Goal: Task Accomplishment & Management: Manage account settings

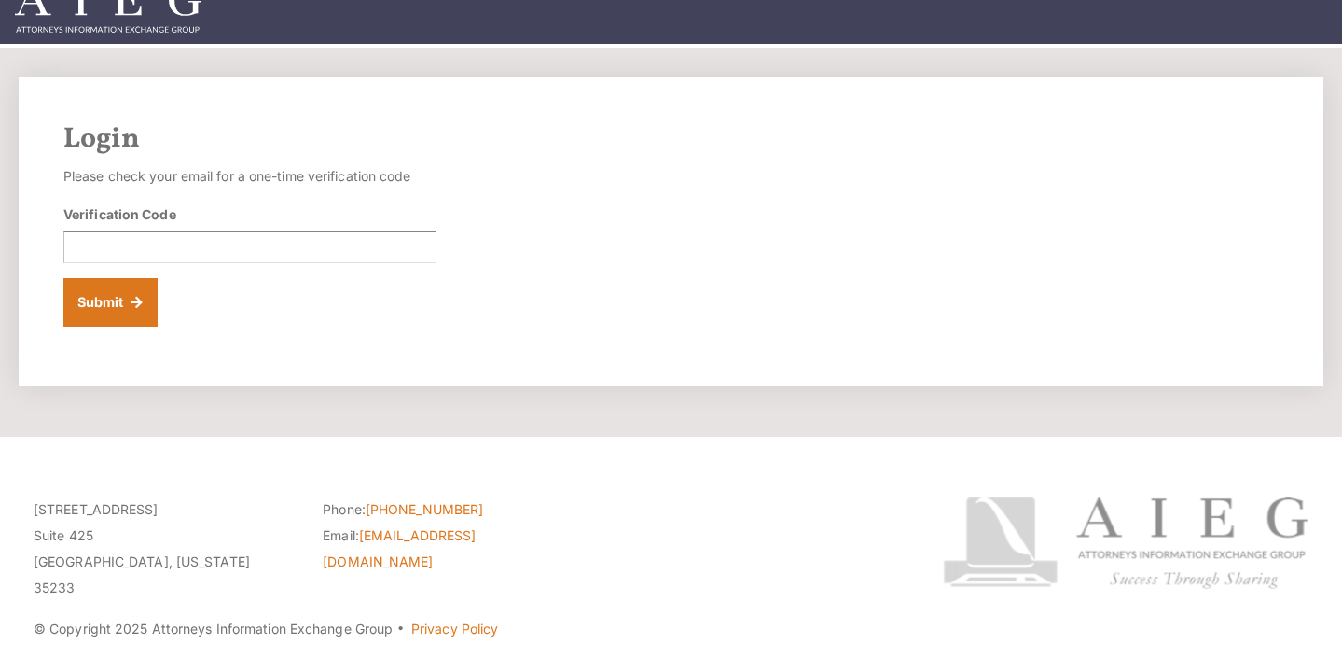
scroll to position [65, 0]
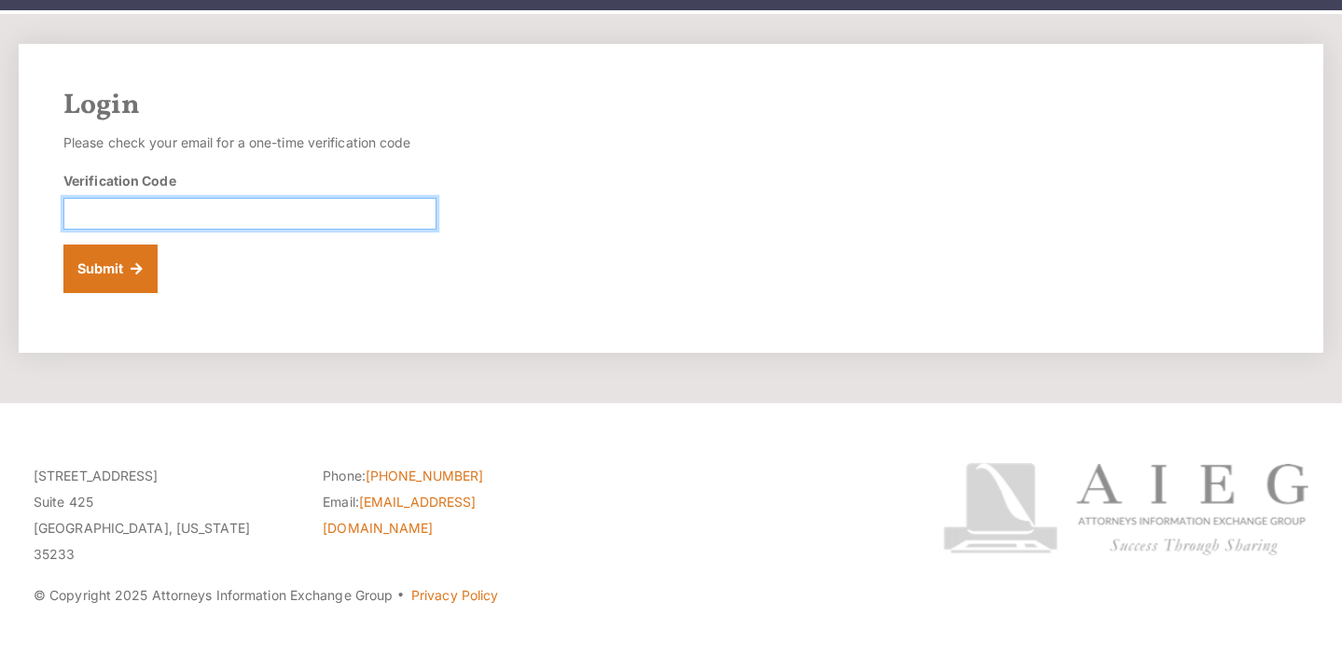
click at [284, 209] on input "Verification Code" at bounding box center [249, 214] width 373 height 32
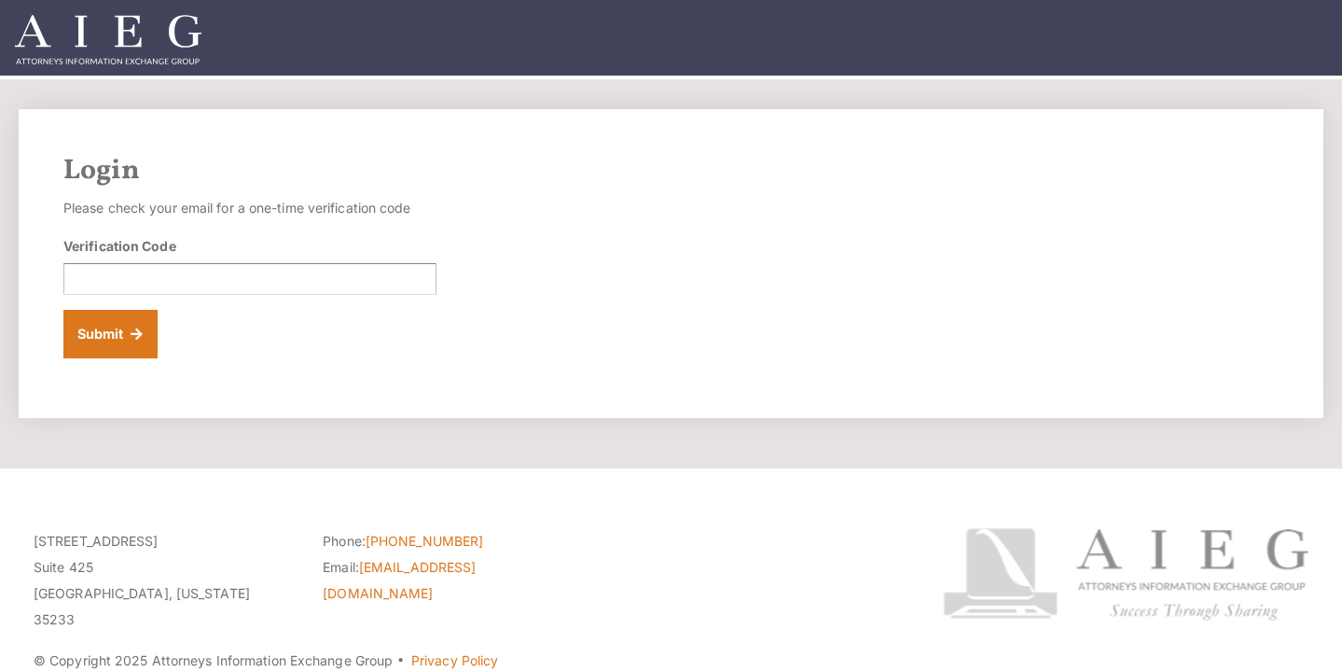
scroll to position [65, 0]
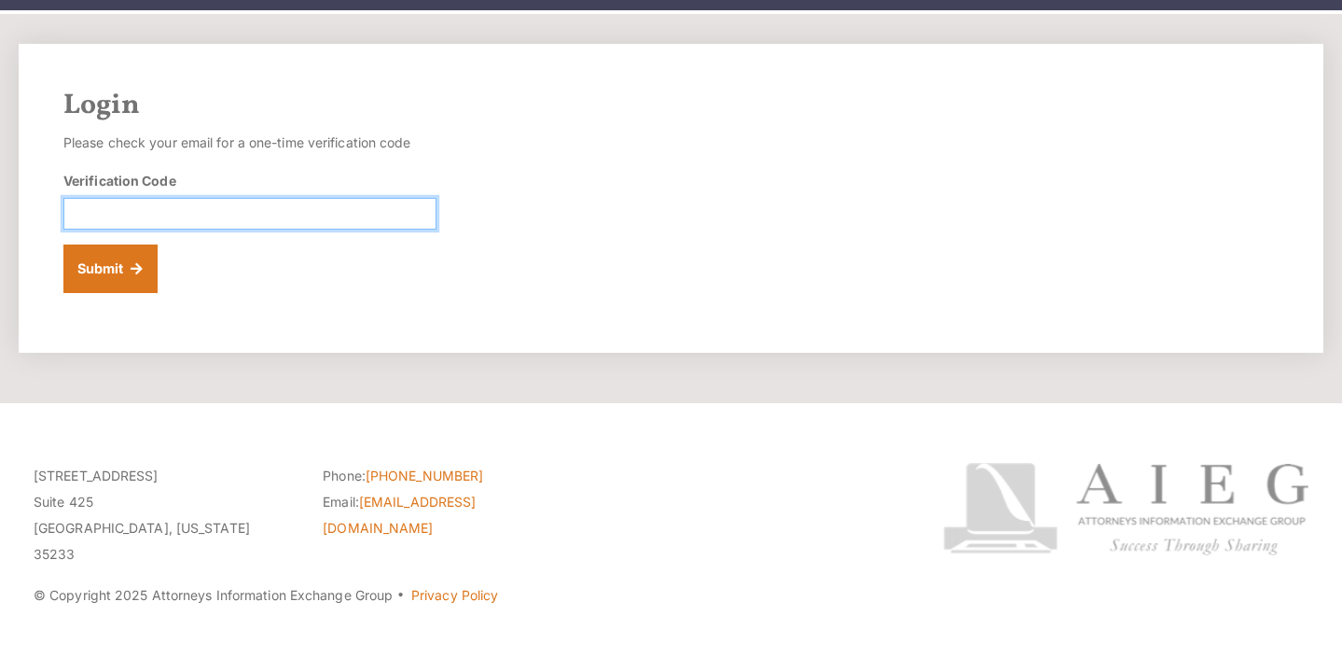
click at [239, 203] on input "Verification Code" at bounding box center [249, 214] width 373 height 32
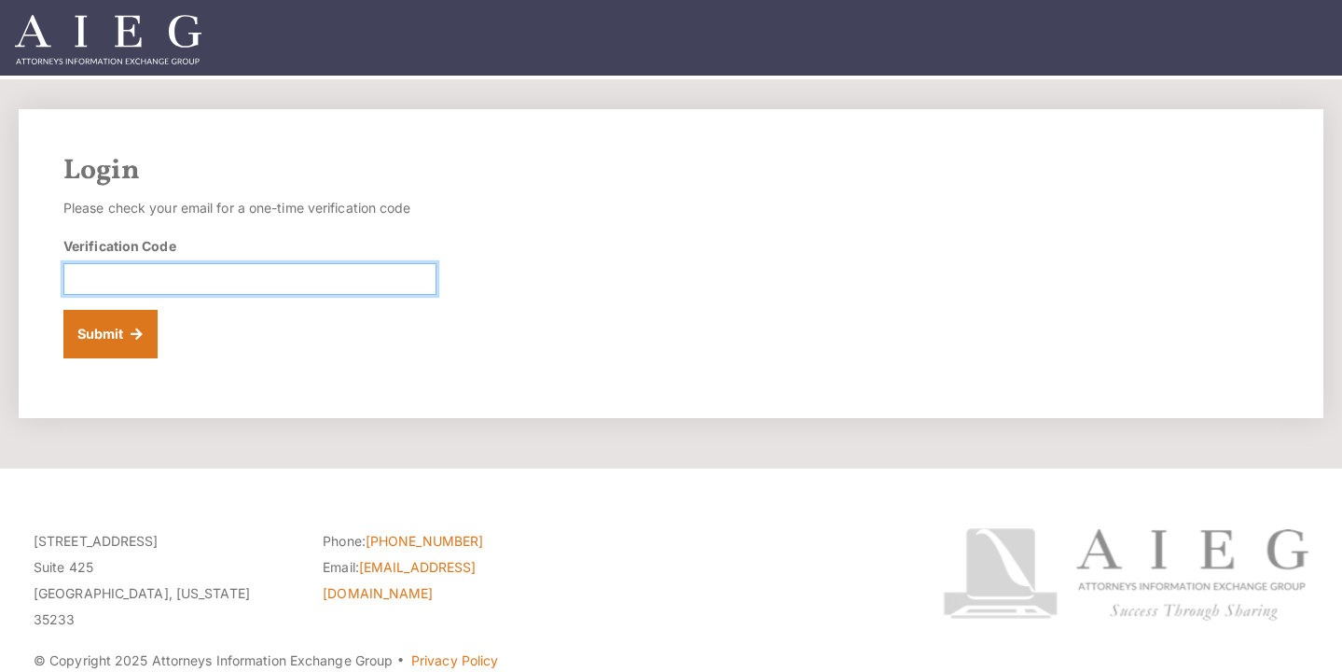
click at [177, 270] on input "Verification Code" at bounding box center [249, 279] width 373 height 32
type input "867642"
click at [63, 310] on button "Submit" at bounding box center [110, 334] width 94 height 49
click at [318, 274] on input "Verification Code" at bounding box center [249, 279] width 373 height 32
type input "515671"
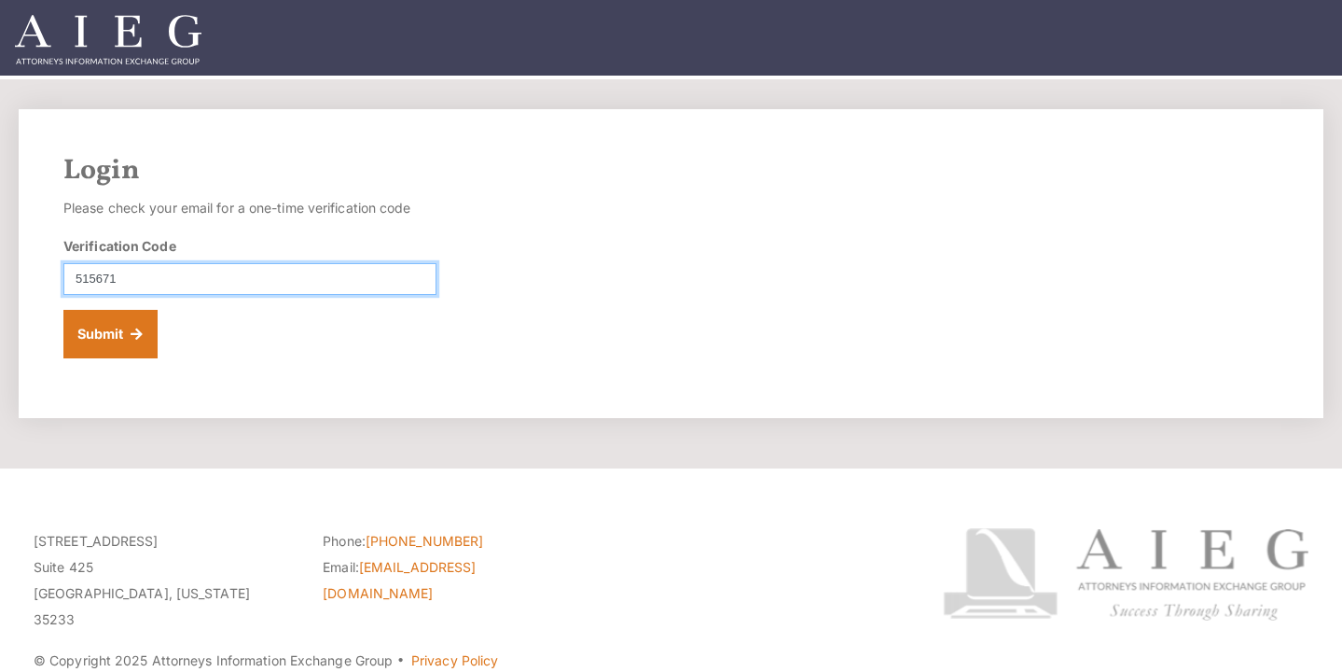
click at [63, 310] on button "Submit" at bounding box center [110, 334] width 94 height 49
